Goal: Information Seeking & Learning: Learn about a topic

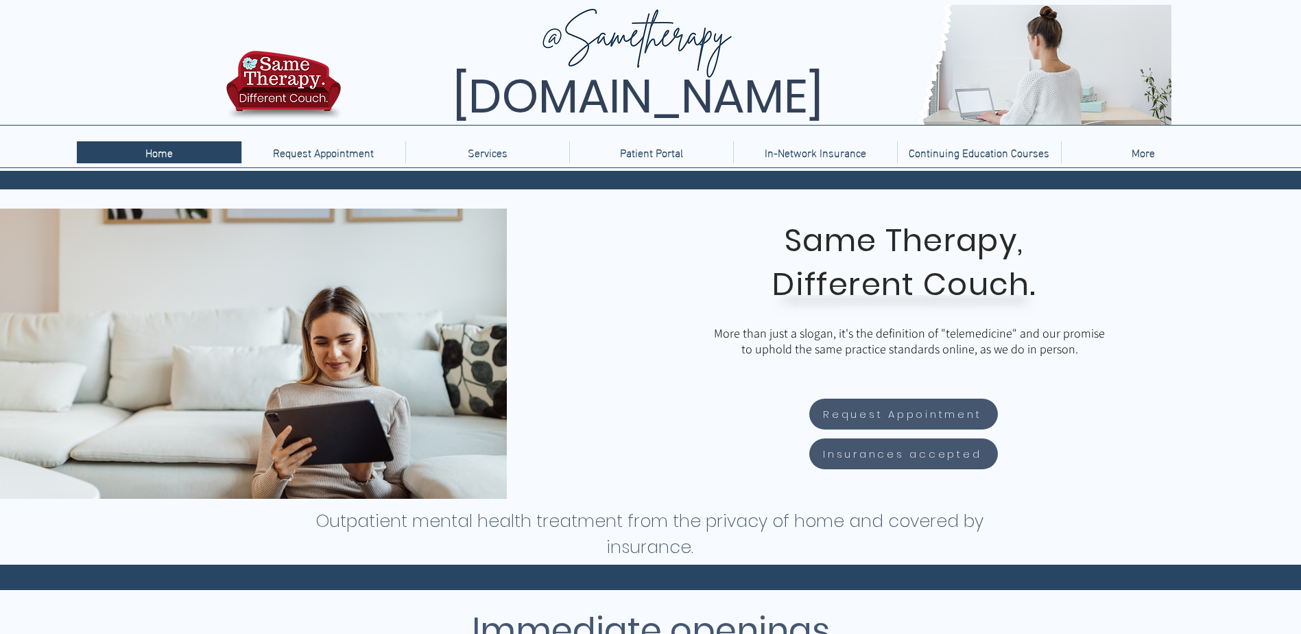
click at [655, 238] on div "main content" at bounding box center [904, 354] width 794 height 290
click at [807, 142] on p "In-Network Insurance" at bounding box center [815, 152] width 115 height 22
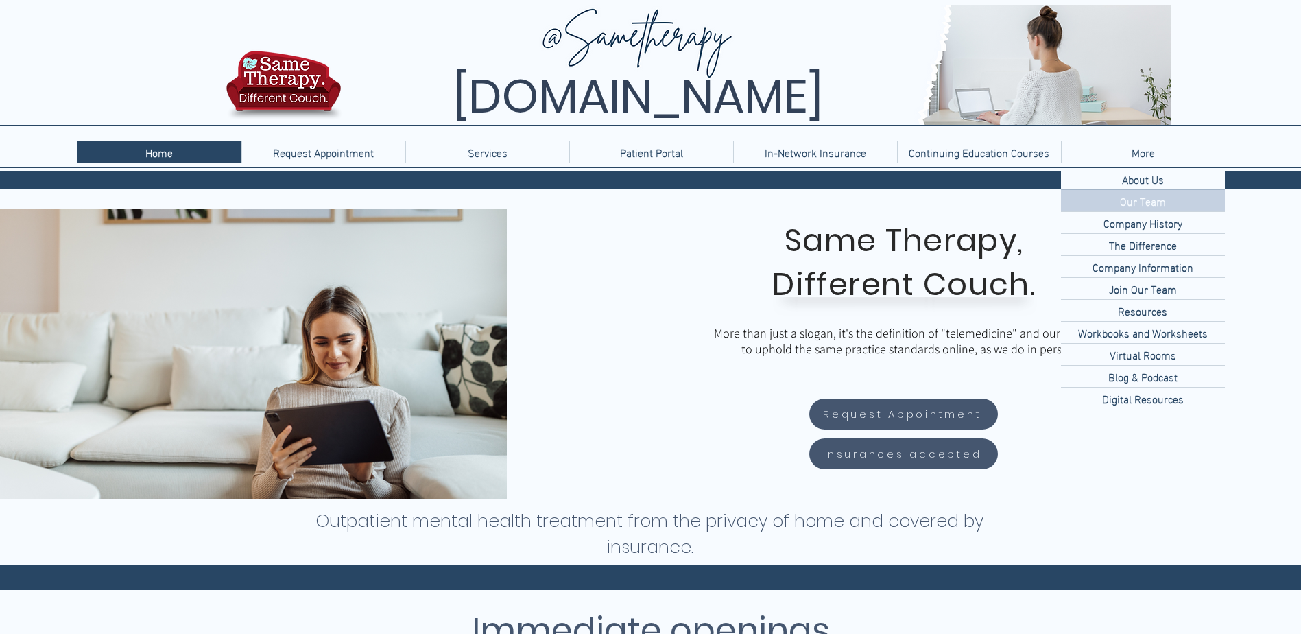
click at [1143, 202] on p "Our Team" at bounding box center [1143, 200] width 57 height 21
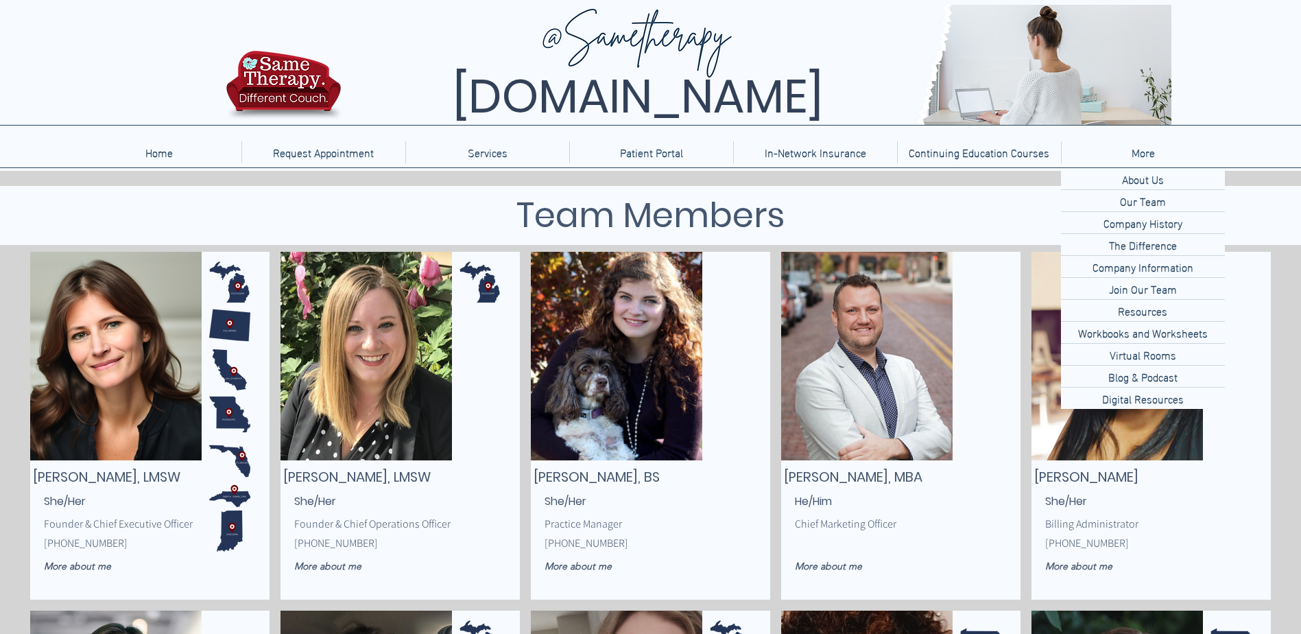
click at [843, 206] on h1 "Team Members" at bounding box center [651, 215] width 549 height 52
click at [1301, 204] on div "main content" at bounding box center [650, 215] width 1301 height 59
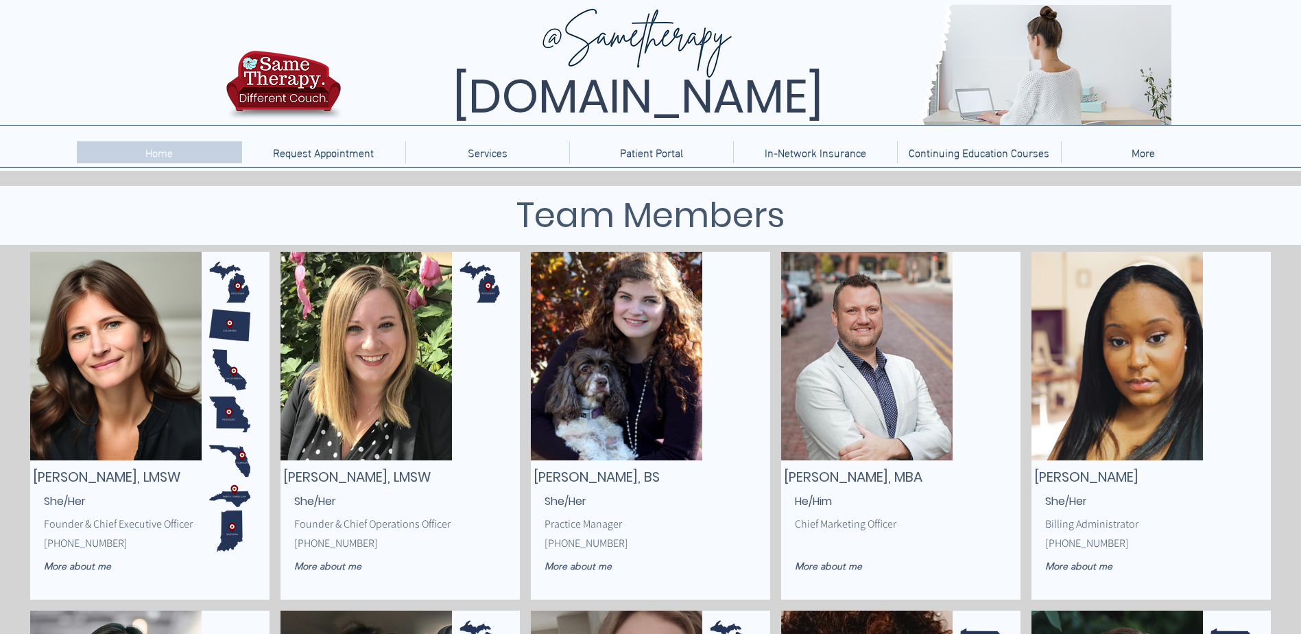
click at [167, 156] on p "Home" at bounding box center [159, 152] width 41 height 22
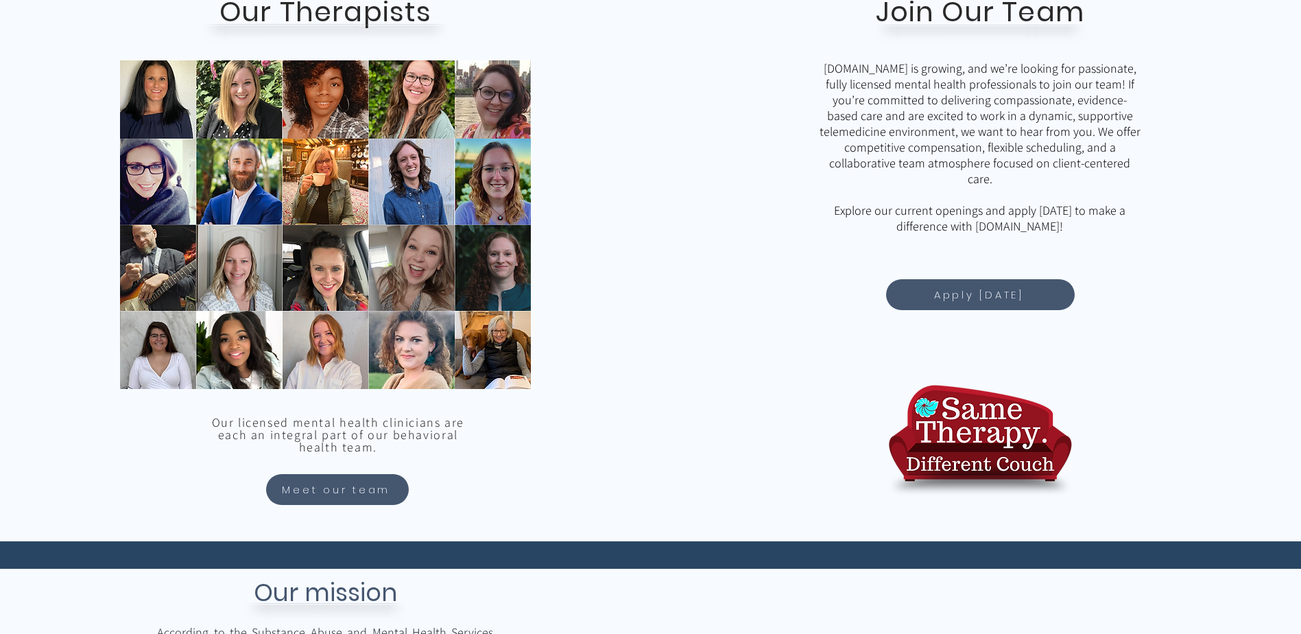
scroll to position [1372, 0]
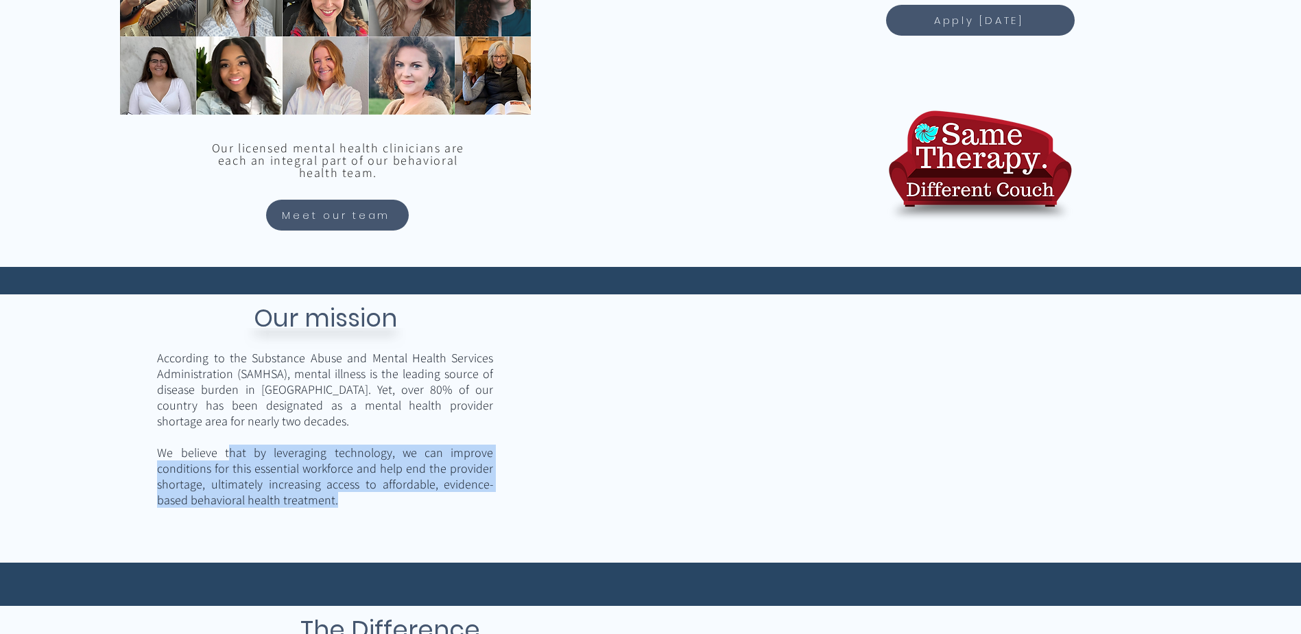
drag, startPoint x: 228, startPoint y: 451, endPoint x: 360, endPoint y: 495, distance: 139.3
click at [360, 495] on p "We believe that by leveraging technology, we can improve conditions for this es…" at bounding box center [325, 476] width 336 height 63
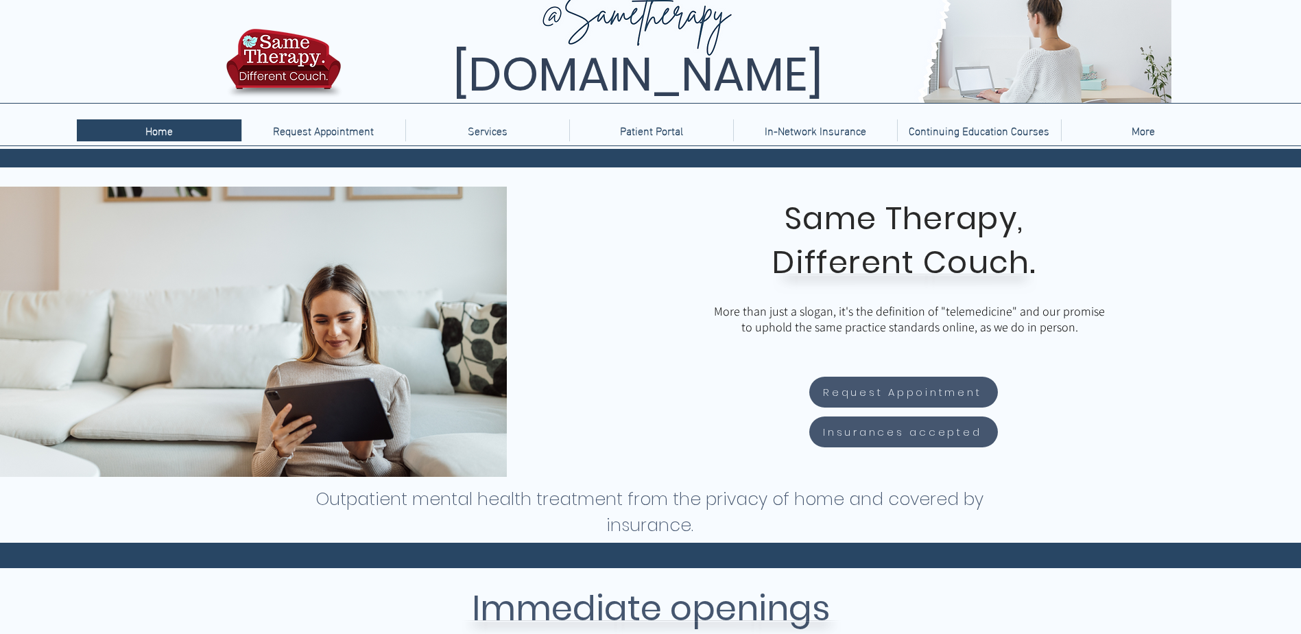
scroll to position [0, 0]
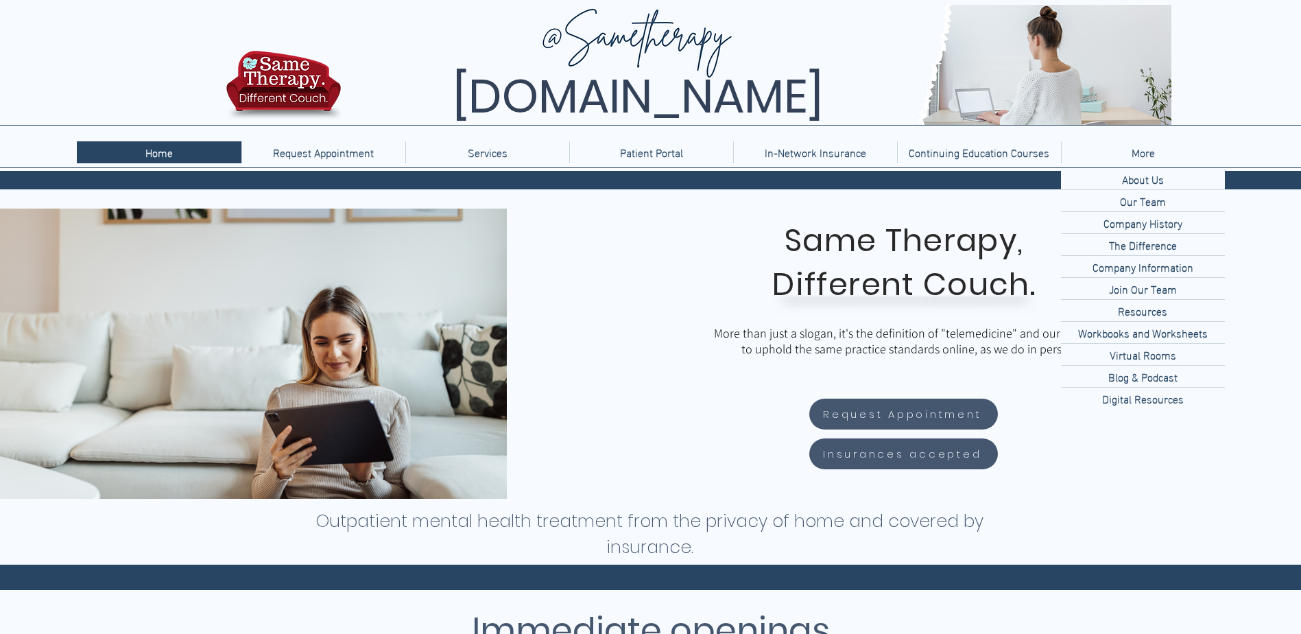
click at [1153, 178] on p "About Us" at bounding box center [1143, 178] width 53 height 21
click at [1154, 263] on p "Company Information" at bounding box center [1143, 266] width 112 height 21
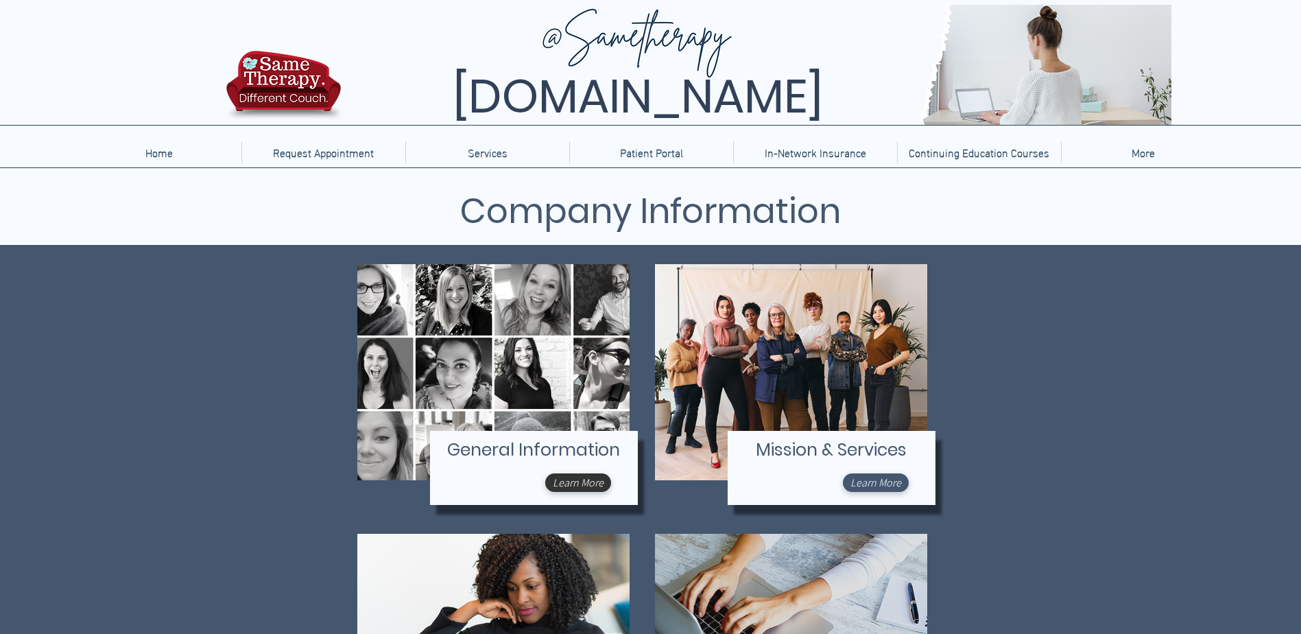
click at [866, 482] on span "Learn More" at bounding box center [876, 482] width 51 height 14
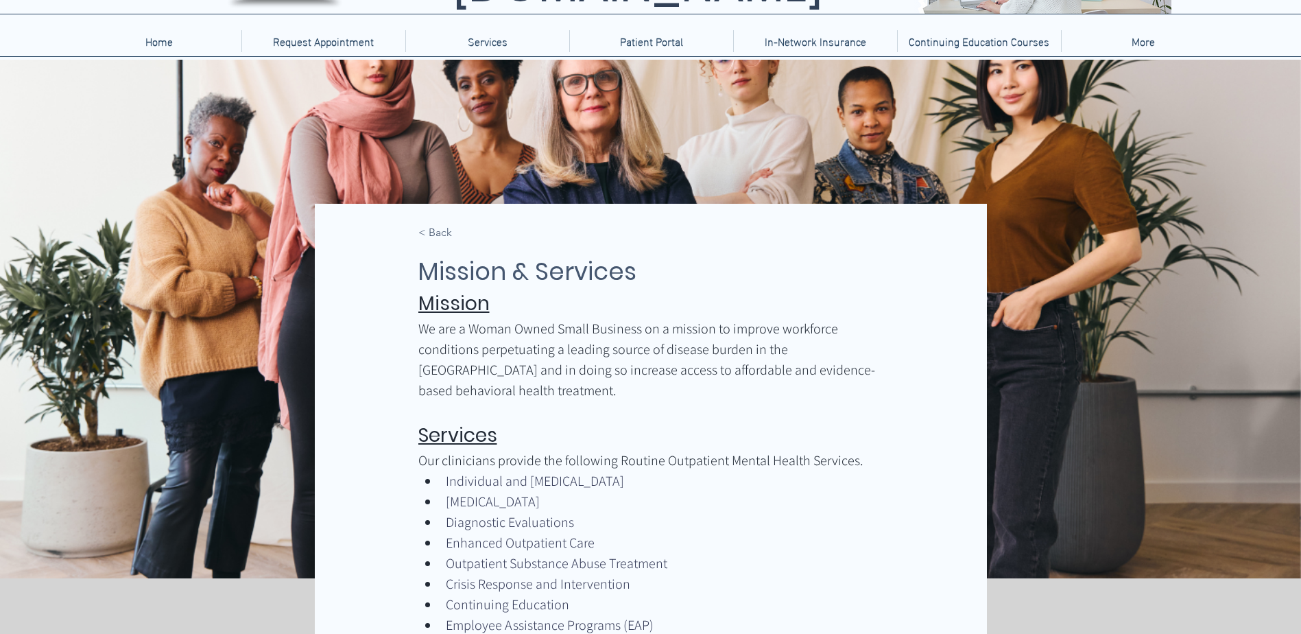
scroll to position [137, 0]
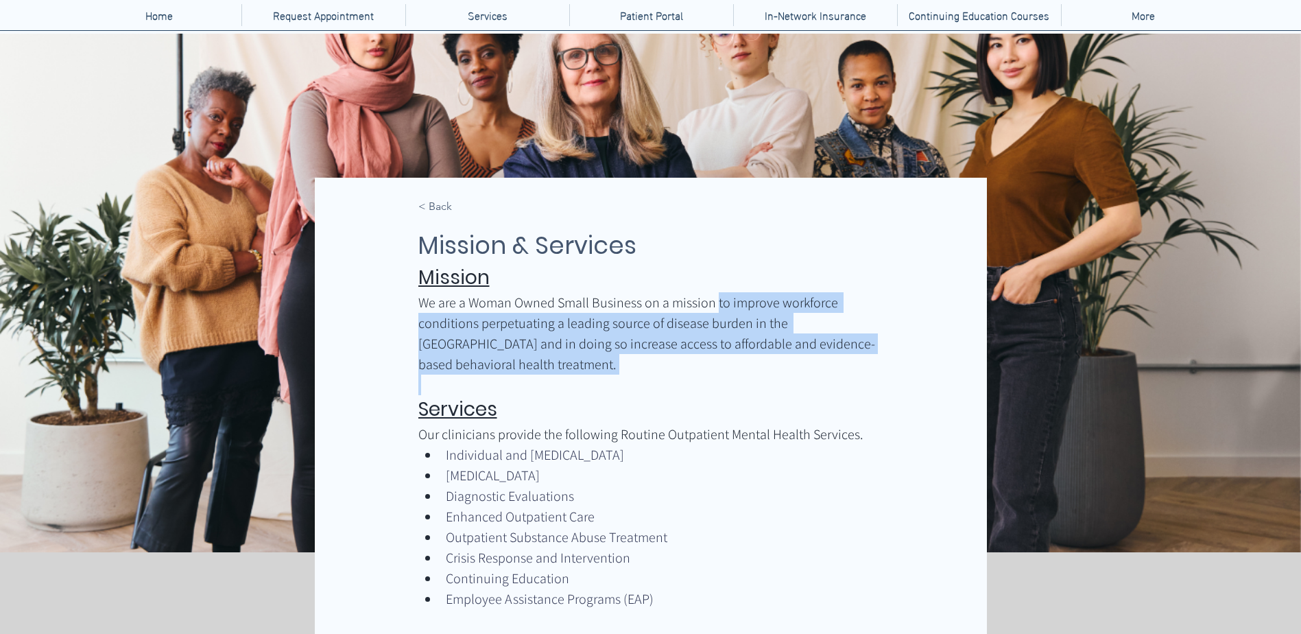
drag, startPoint x: 718, startPoint y: 304, endPoint x: 876, endPoint y: 354, distance: 165.5
click at [876, 354] on div "Mission We are a Woman Owned Small Business on a mission to improve workforce c…" at bounding box center [651, 446] width 466 height 366
click at [754, 312] on span "We are a Woman Owned Small Business on a mission to improve workforce condition…" at bounding box center [651, 333] width 466 height 82
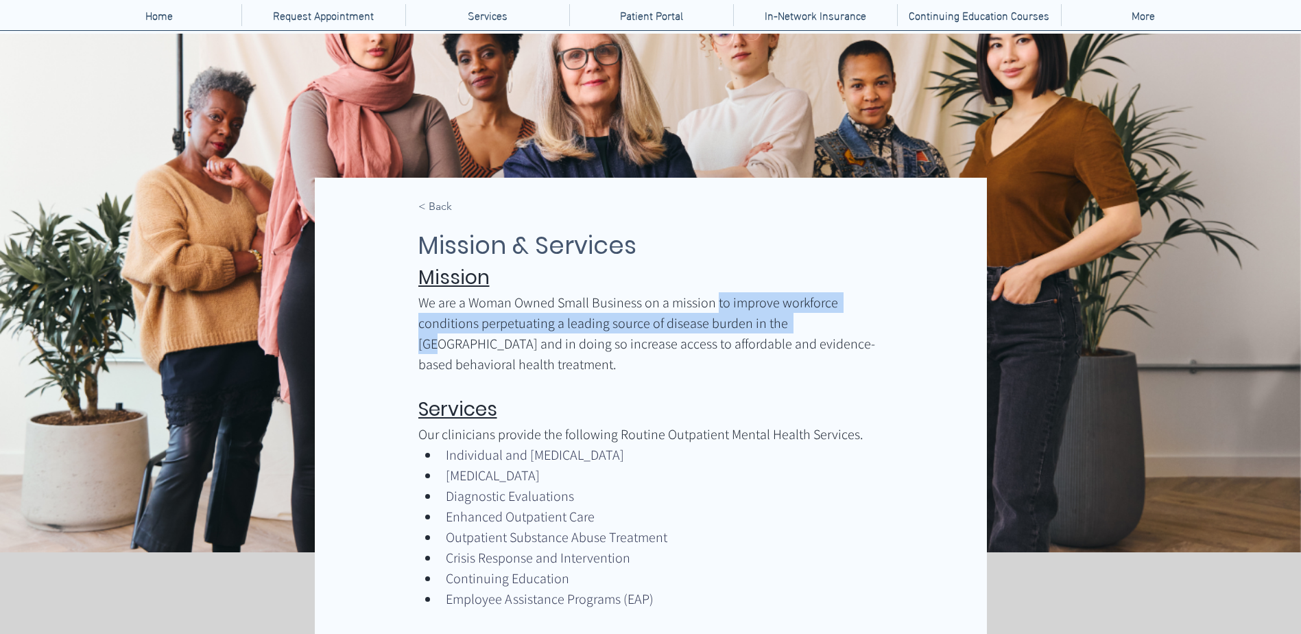
drag, startPoint x: 715, startPoint y: 301, endPoint x: 802, endPoint y: 325, distance: 89.7
click at [802, 325] on span "We are a Woman Owned Small Business on a mission to improve workforce condition…" at bounding box center [646, 334] width 457 height 80
copy span "to improve workforce conditions perpetuating a leading source of disease burden…"
